Goal: Task Accomplishment & Management: Use online tool/utility

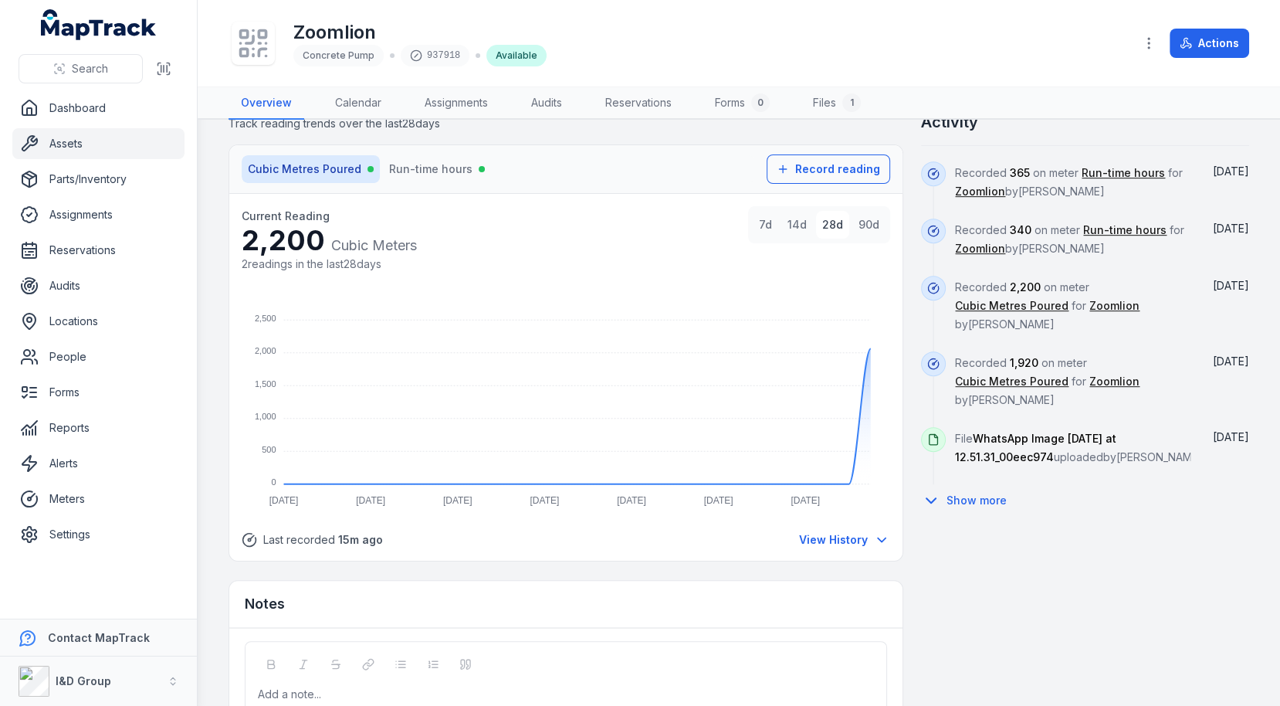
scroll to position [778, 0]
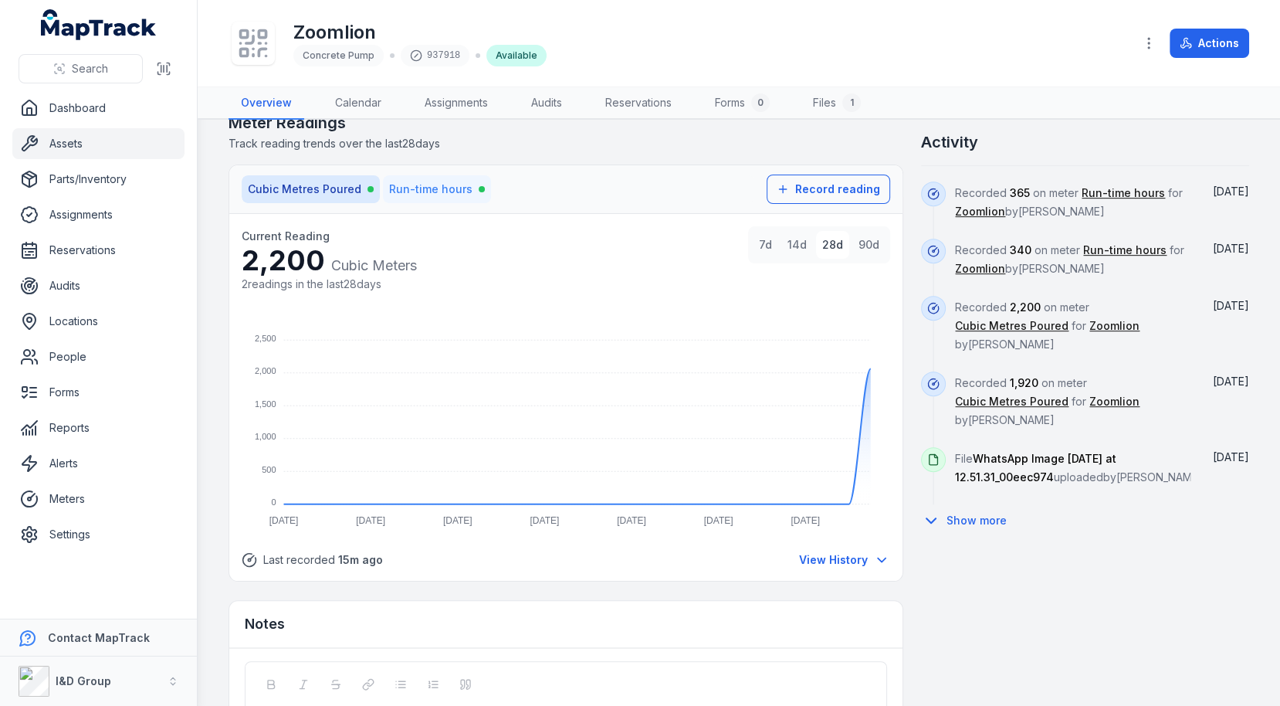
click at [436, 181] on span "Run-time hours" at bounding box center [430, 188] width 83 height 15
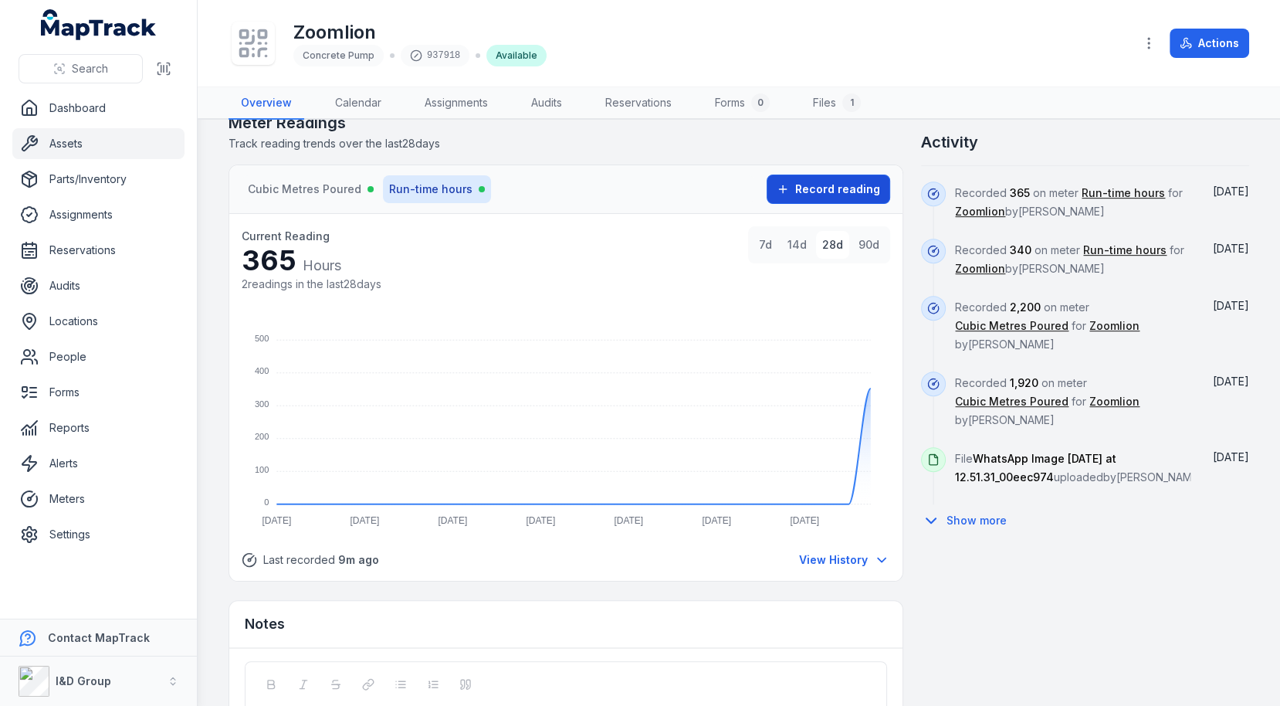
click at [832, 193] on button "Record reading" at bounding box center [829, 189] width 124 height 29
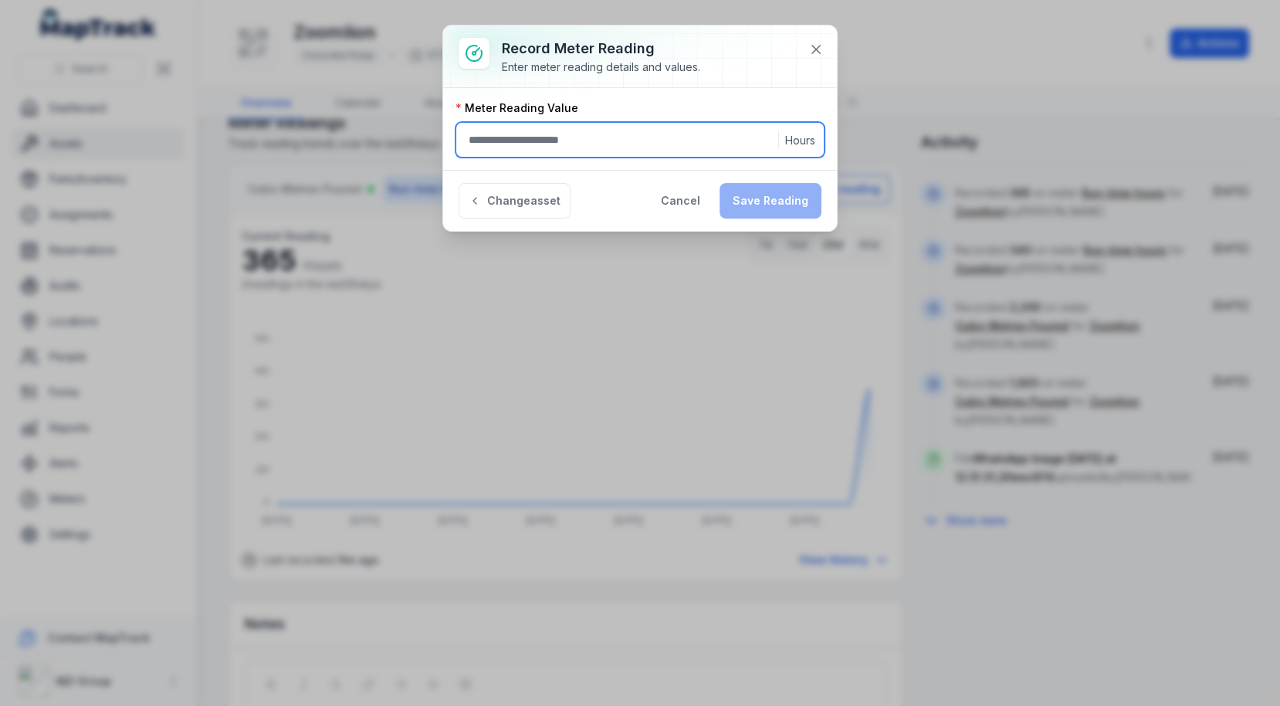
click at [620, 133] on input ":rl9:-form-item-label" at bounding box center [640, 140] width 369 height 36
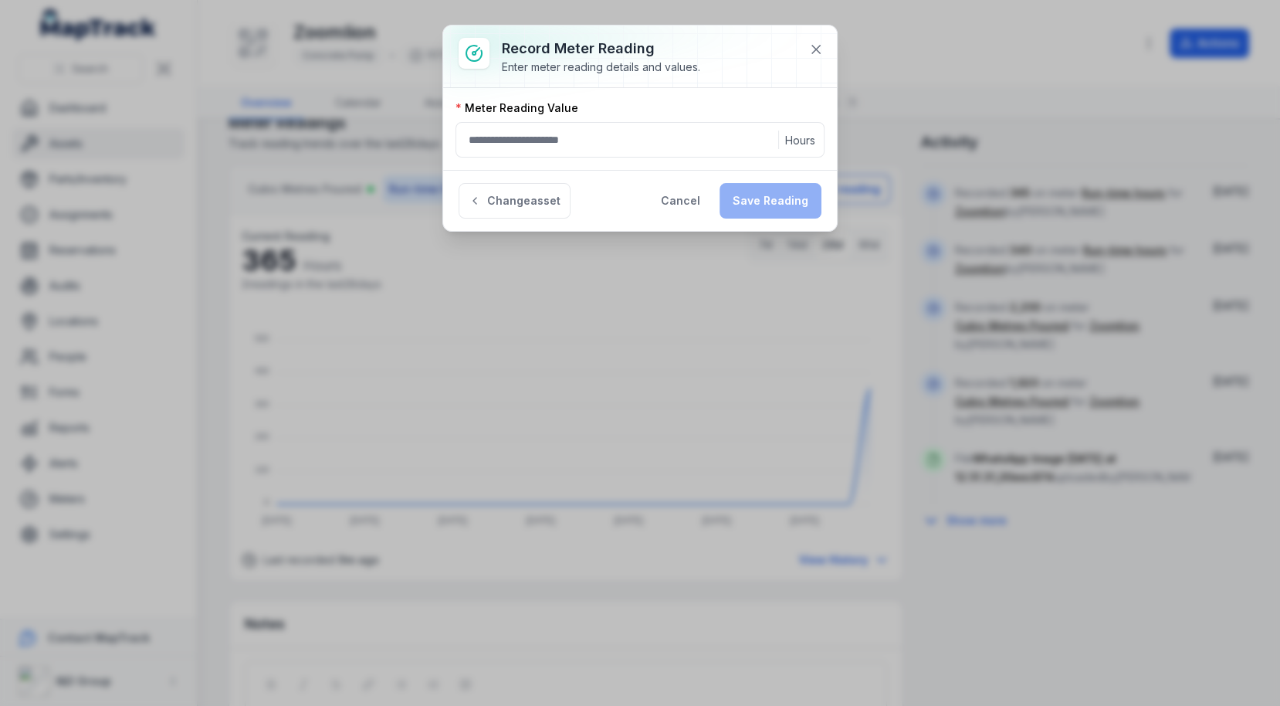
click at [520, 171] on div "Change asset Cancel Save Reading" at bounding box center [640, 200] width 394 height 61
click at [520, 189] on button "Change asset" at bounding box center [515, 201] width 112 height 36
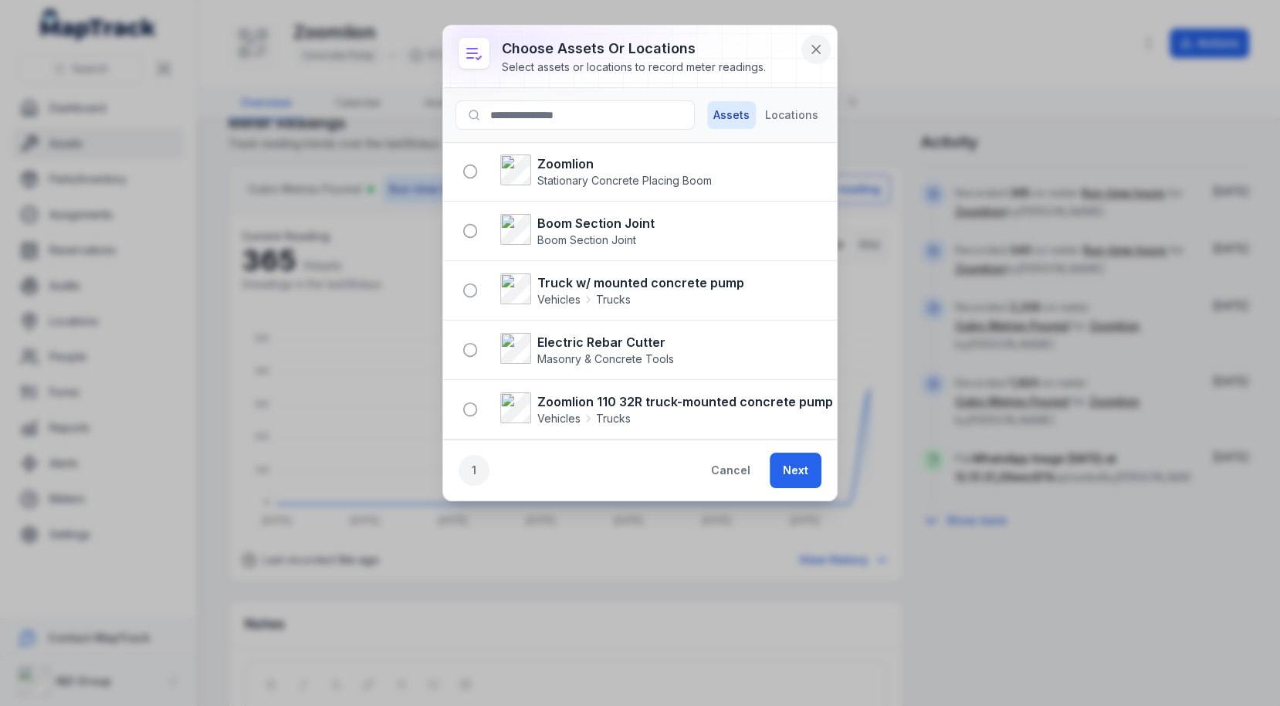
click at [819, 46] on icon at bounding box center [816, 50] width 8 height 8
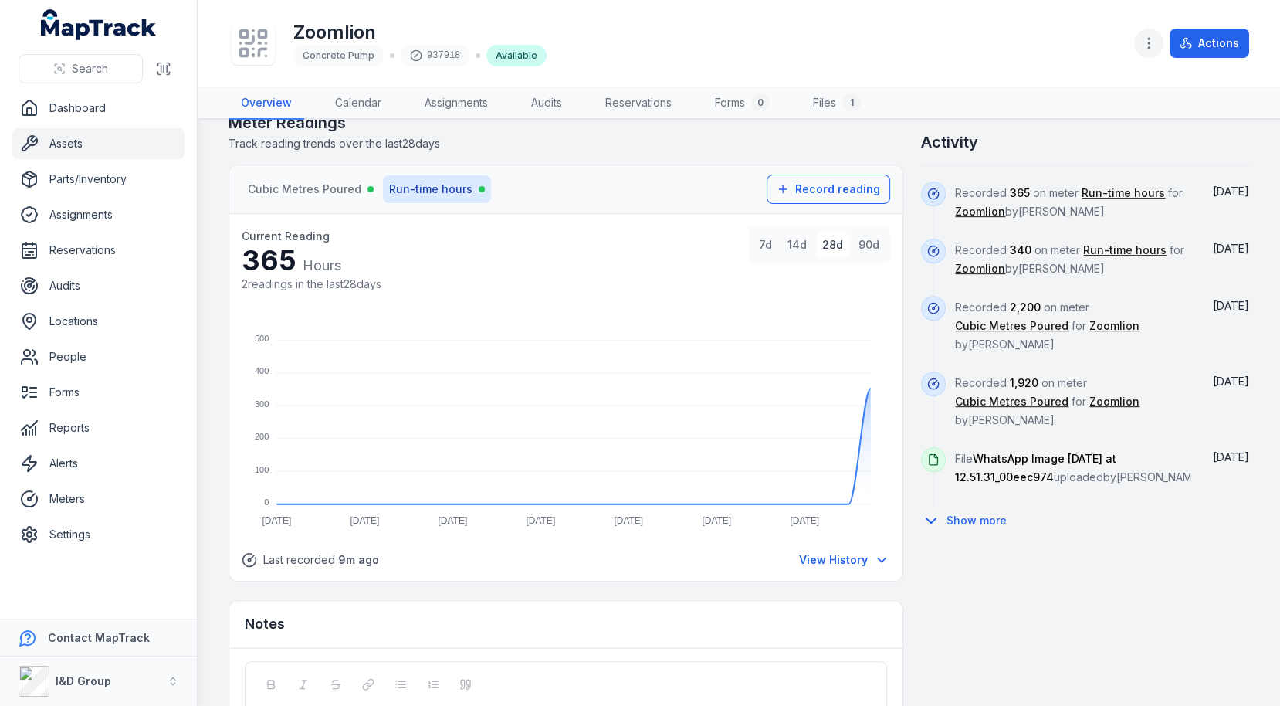
click at [1148, 36] on icon "button" at bounding box center [1148, 43] width 15 height 15
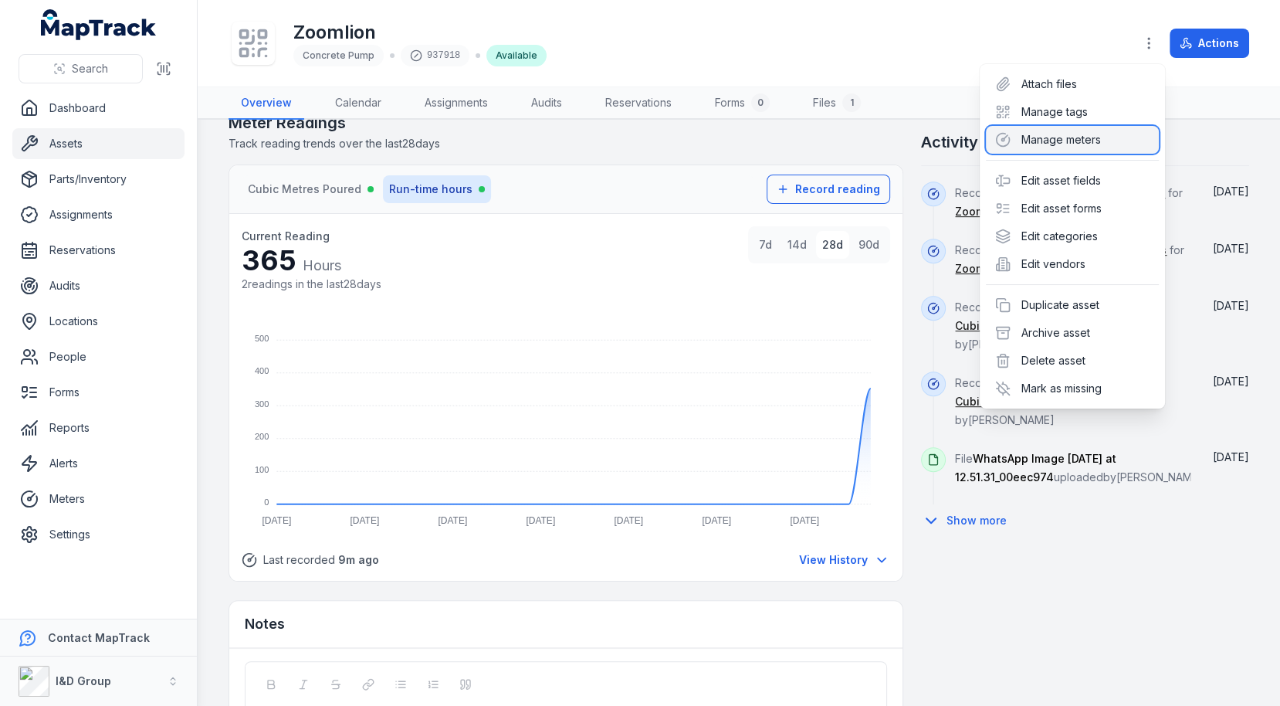
click at [1066, 136] on div "Manage meters" at bounding box center [1072, 140] width 173 height 28
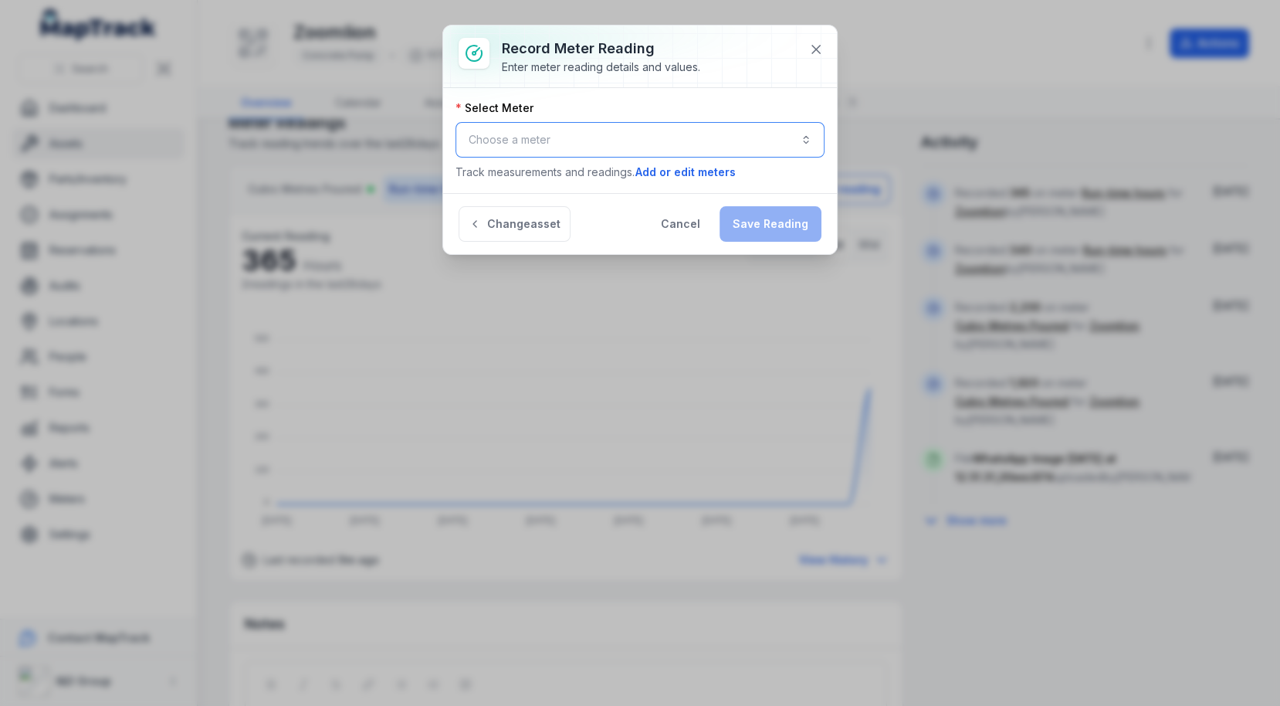
click at [643, 144] on button "Choose a meter" at bounding box center [640, 140] width 369 height 36
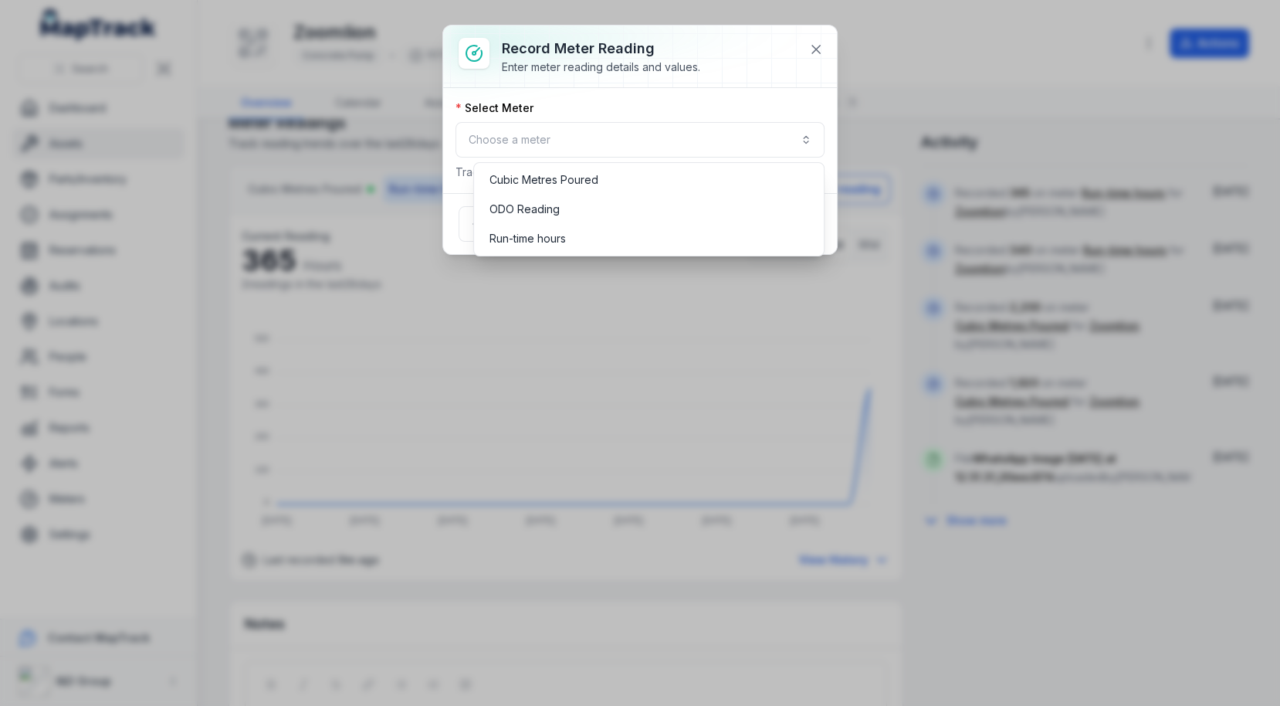
click at [711, 105] on div "Select Meter Choose a meter Track measurements and readings. Add or edit meters" at bounding box center [640, 140] width 369 height 80
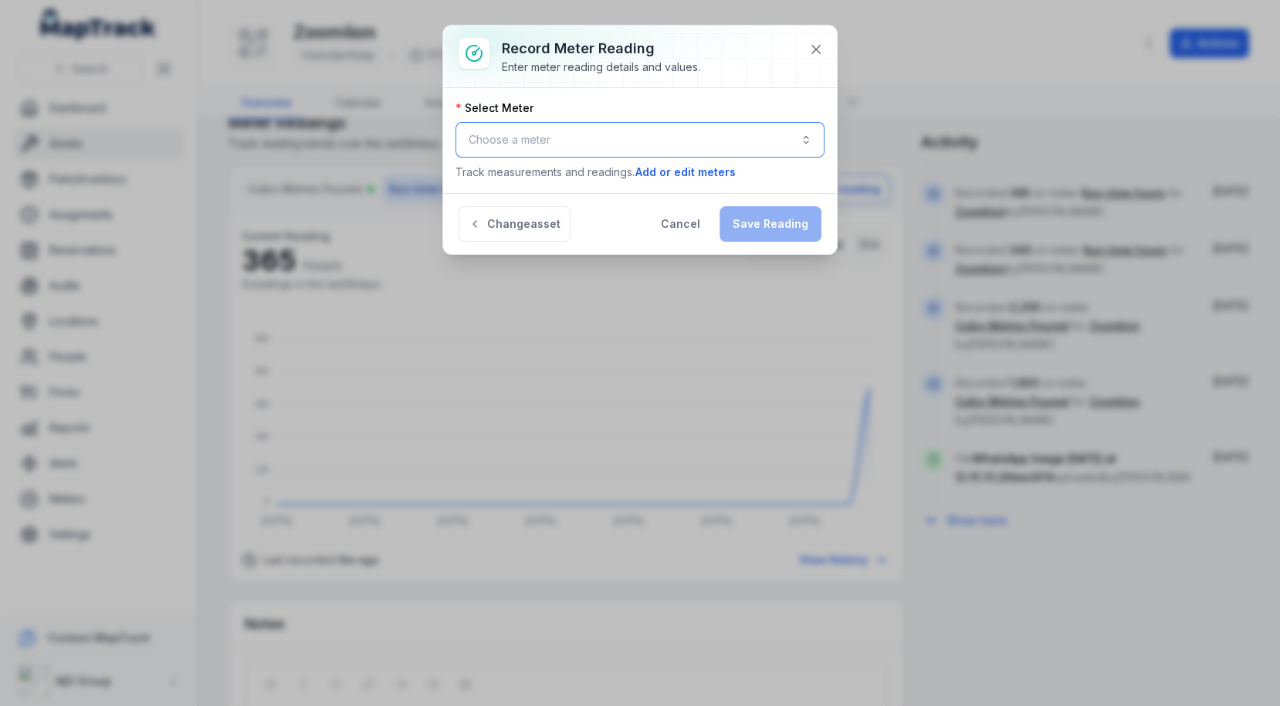
click at [672, 144] on button "Choose a meter" at bounding box center [640, 140] width 369 height 36
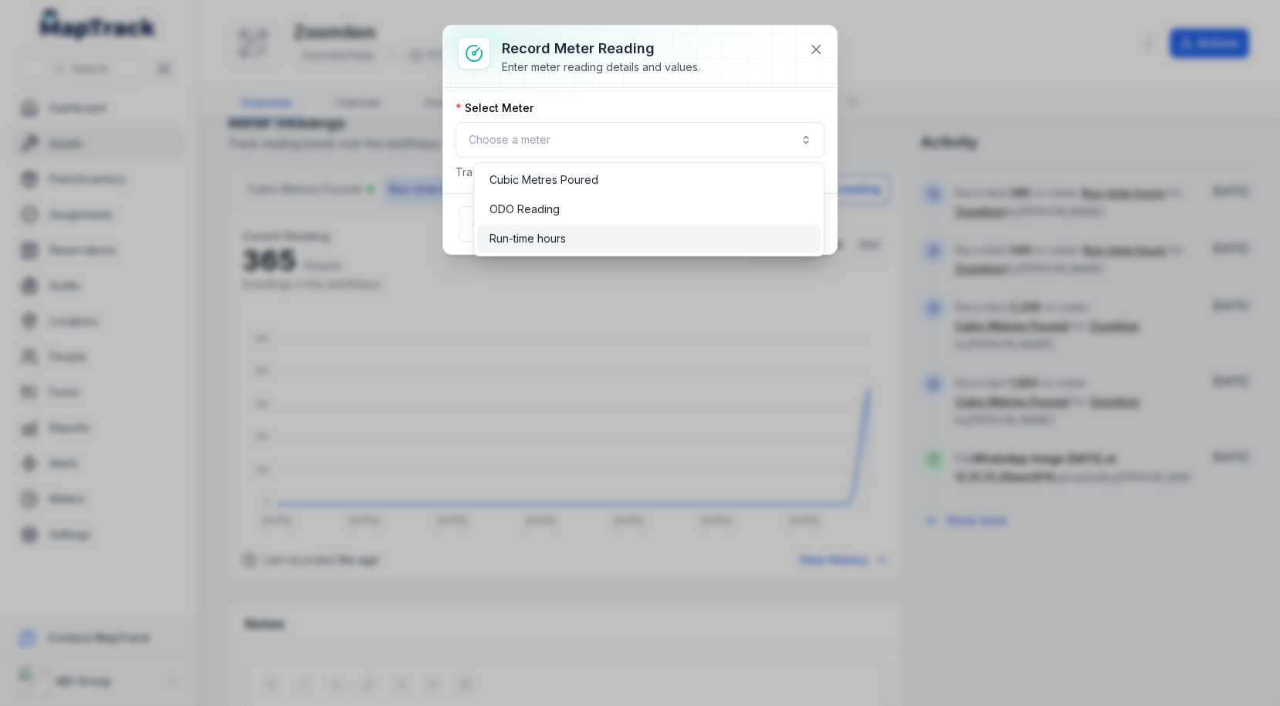
click at [632, 225] on div "Run-time hours" at bounding box center [649, 239] width 344 height 28
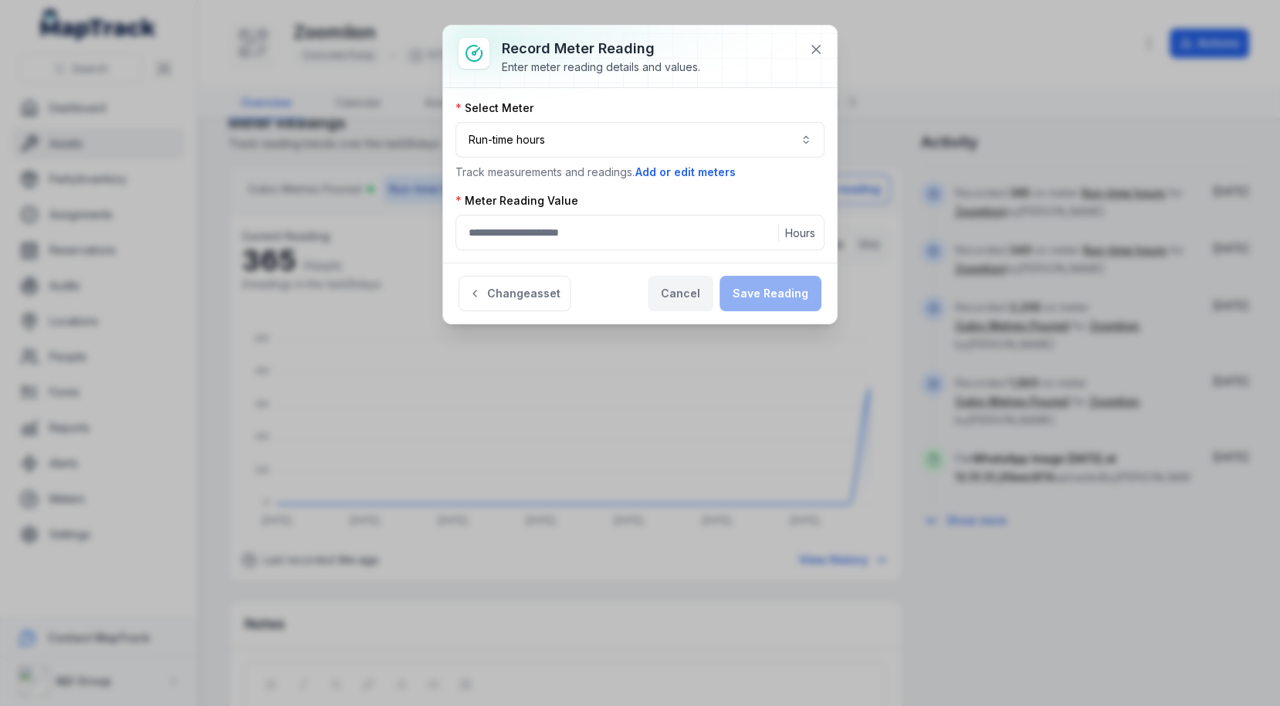
click at [672, 276] on button "Cancel" at bounding box center [681, 294] width 66 height 36
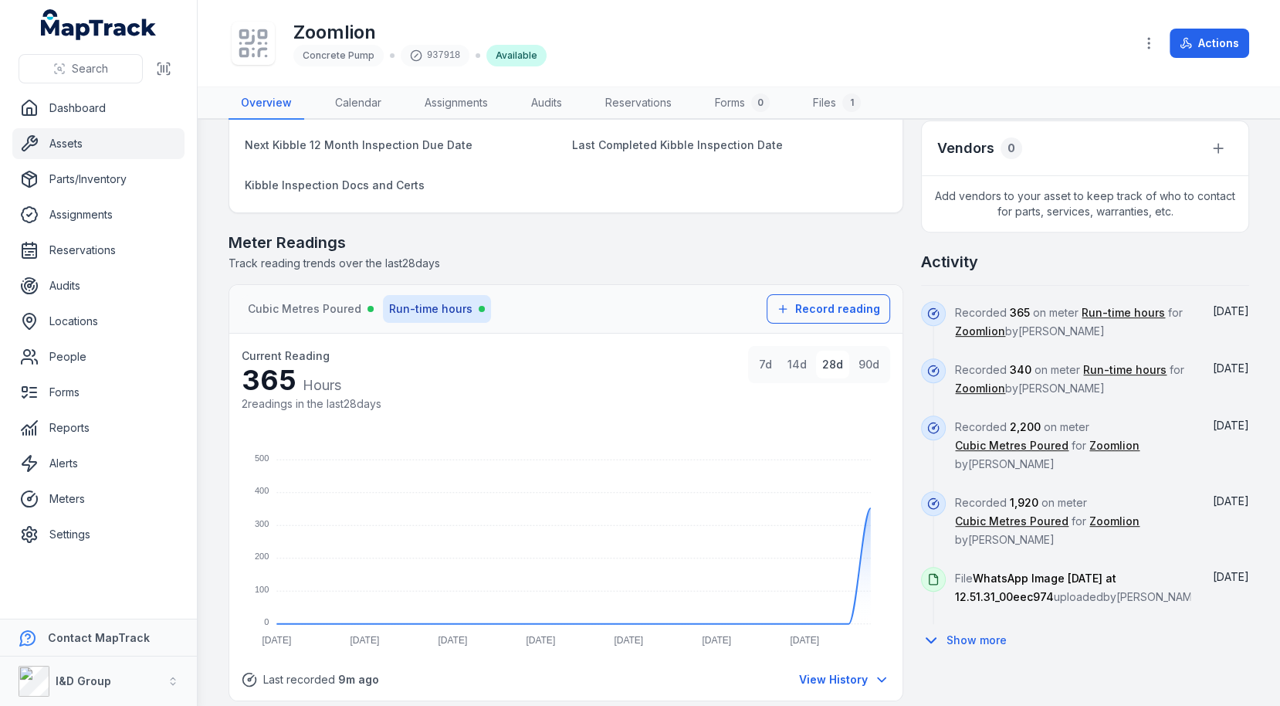
scroll to position [703, 0]
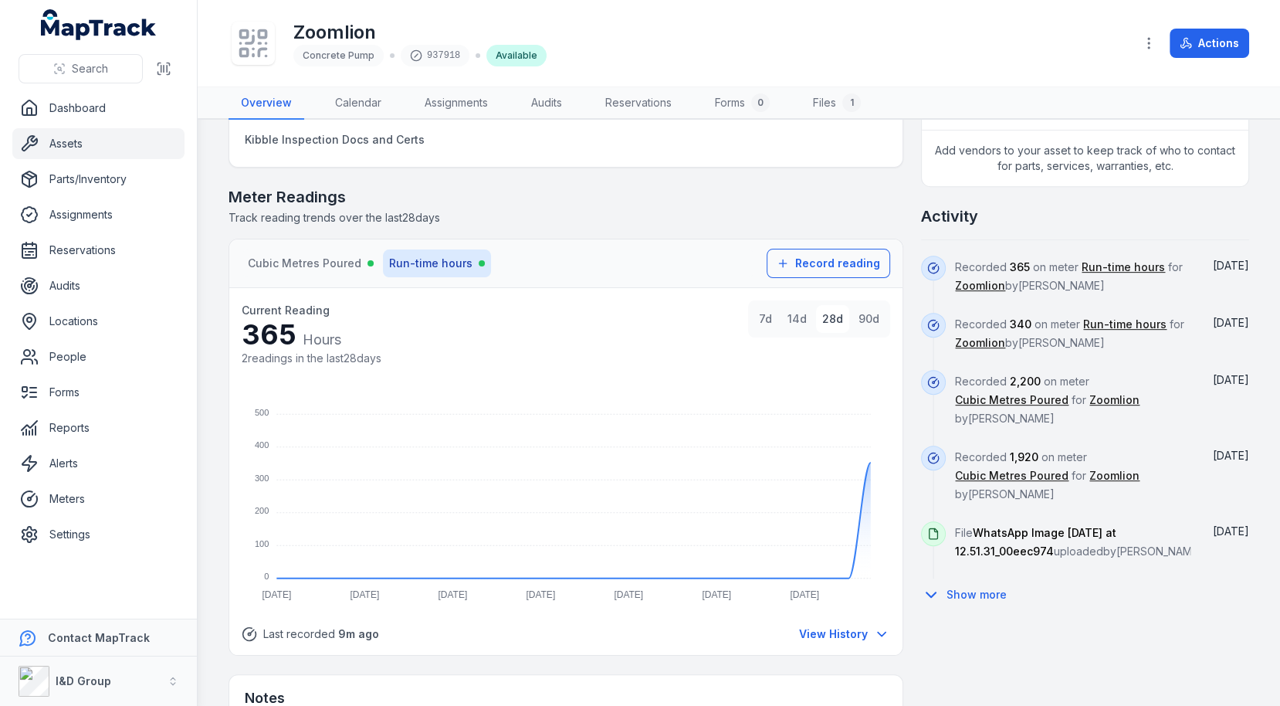
click at [73, 147] on link "Assets" at bounding box center [98, 143] width 172 height 31
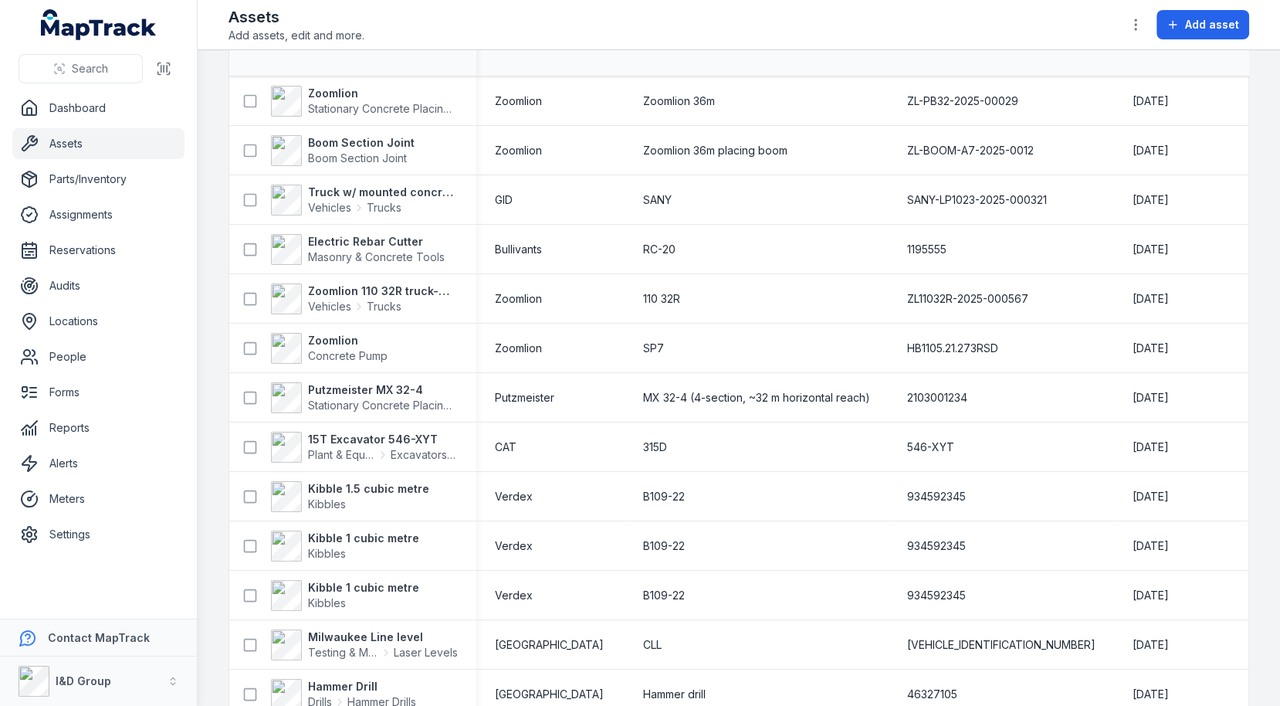
scroll to position [181, 0]
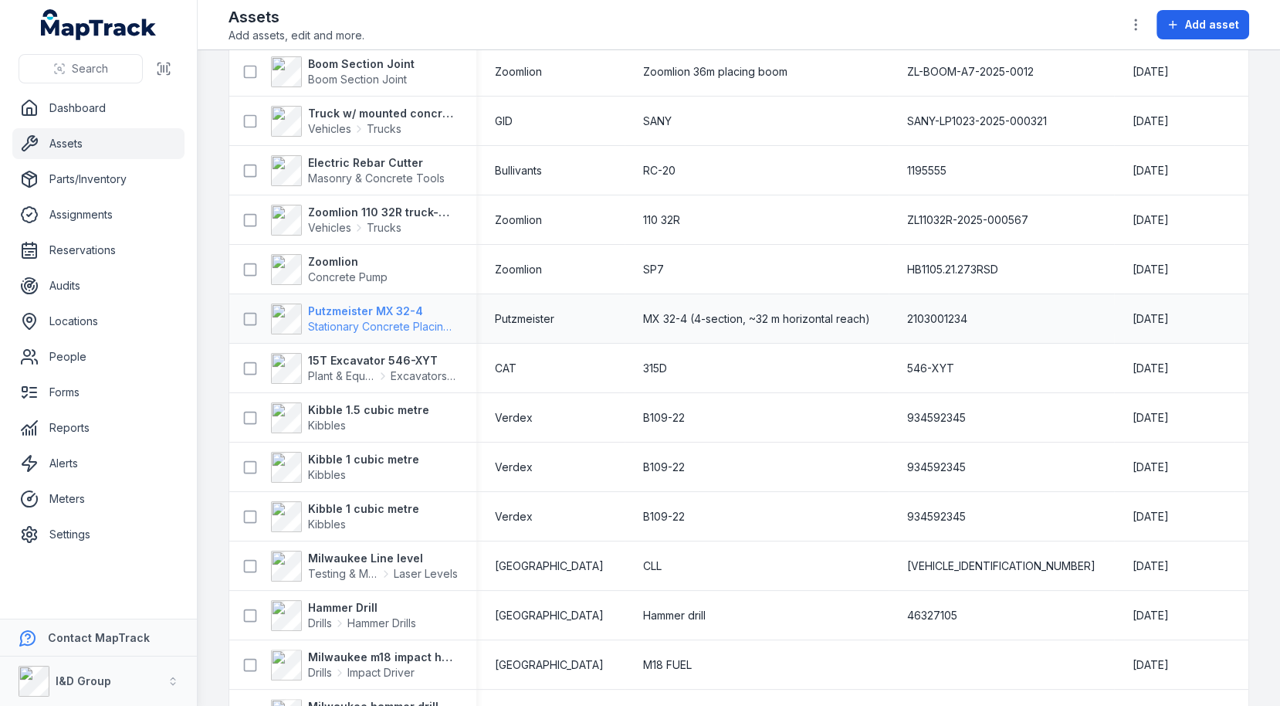
click at [397, 310] on strong "Putzmeister MX 32-4" at bounding box center [383, 310] width 150 height 15
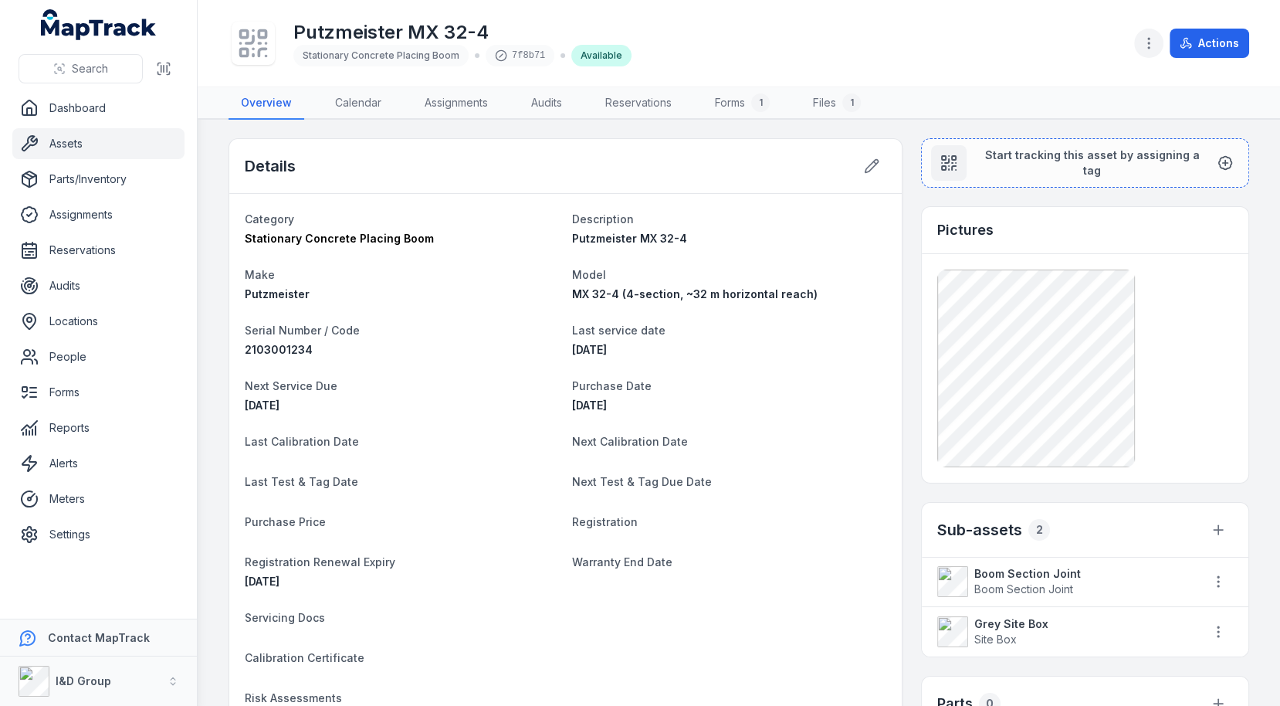
click at [1157, 42] on icon "button" at bounding box center [1148, 43] width 15 height 15
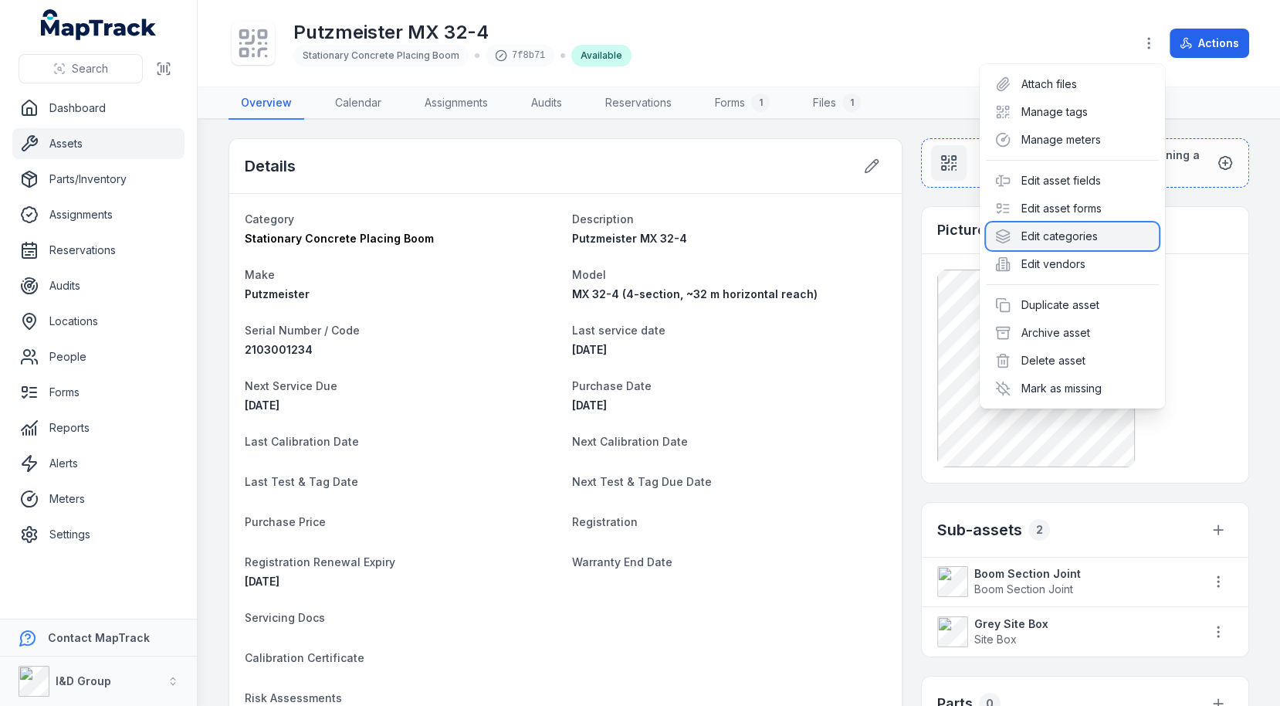
click at [1076, 235] on div "Edit categories" at bounding box center [1072, 236] width 173 height 28
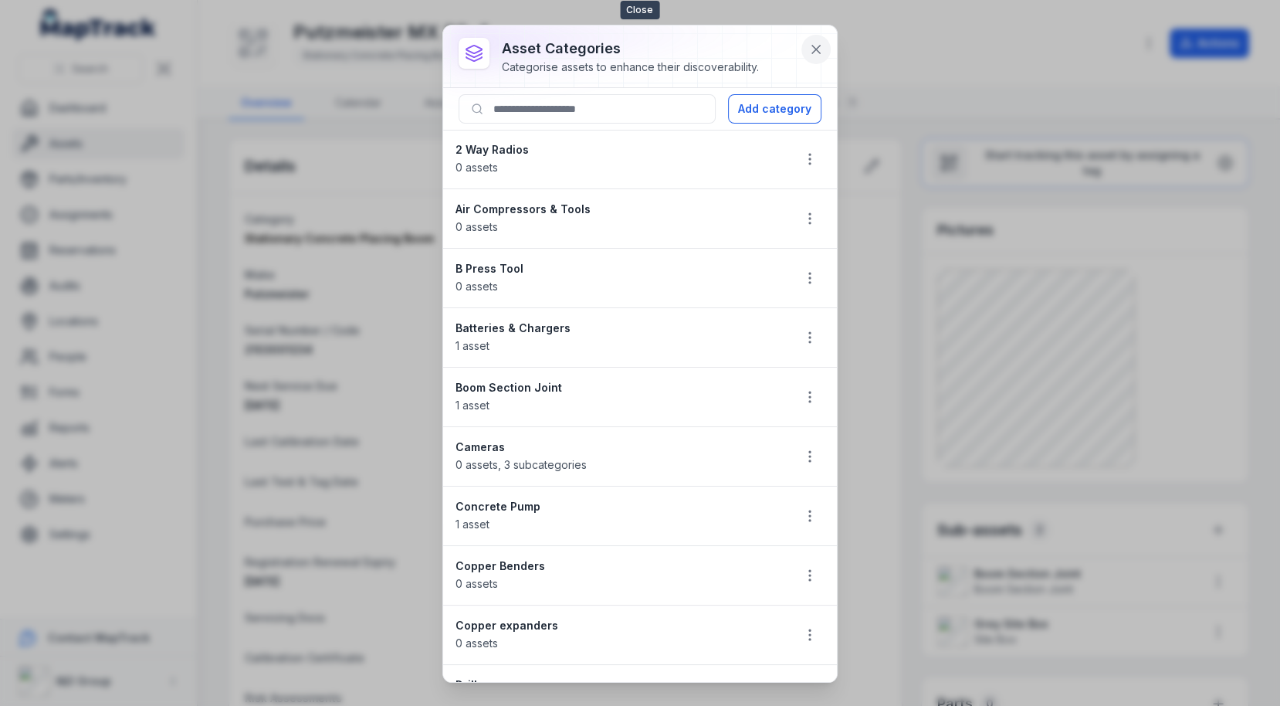
click at [822, 56] on button at bounding box center [816, 49] width 29 height 29
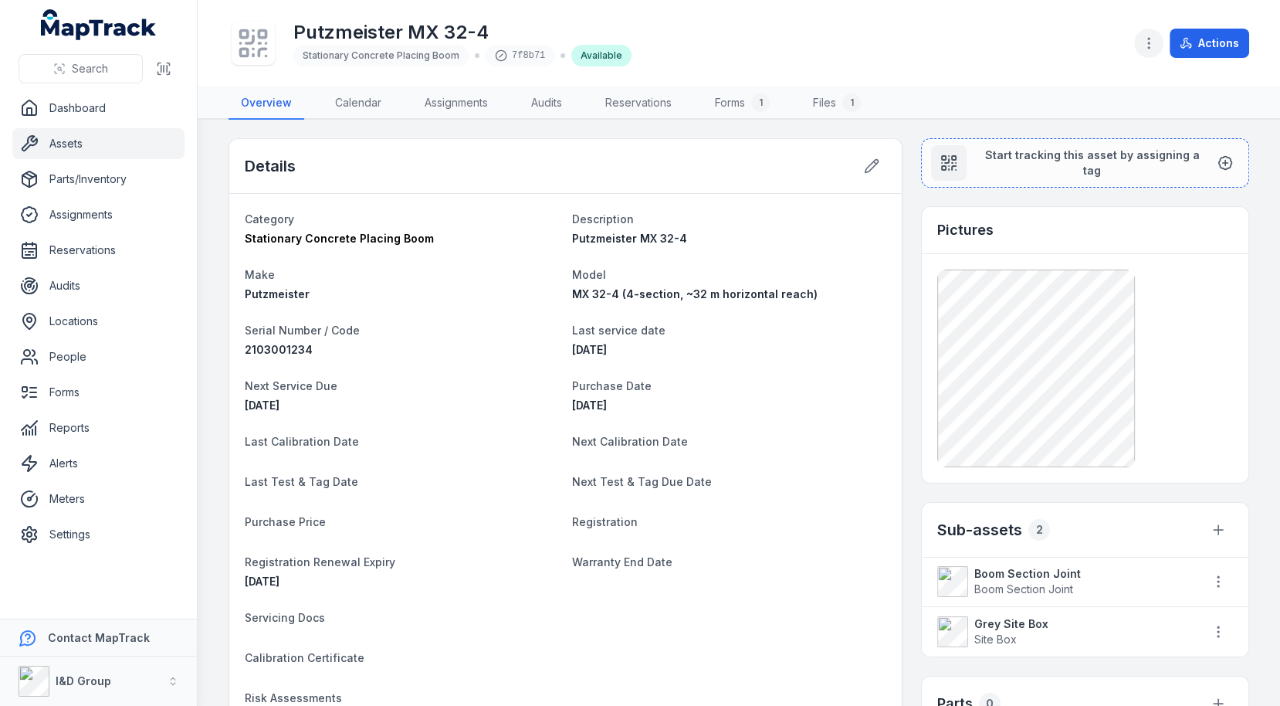
click at [1155, 37] on icon "button" at bounding box center [1148, 43] width 15 height 15
